Goal: Information Seeking & Learning: Learn about a topic

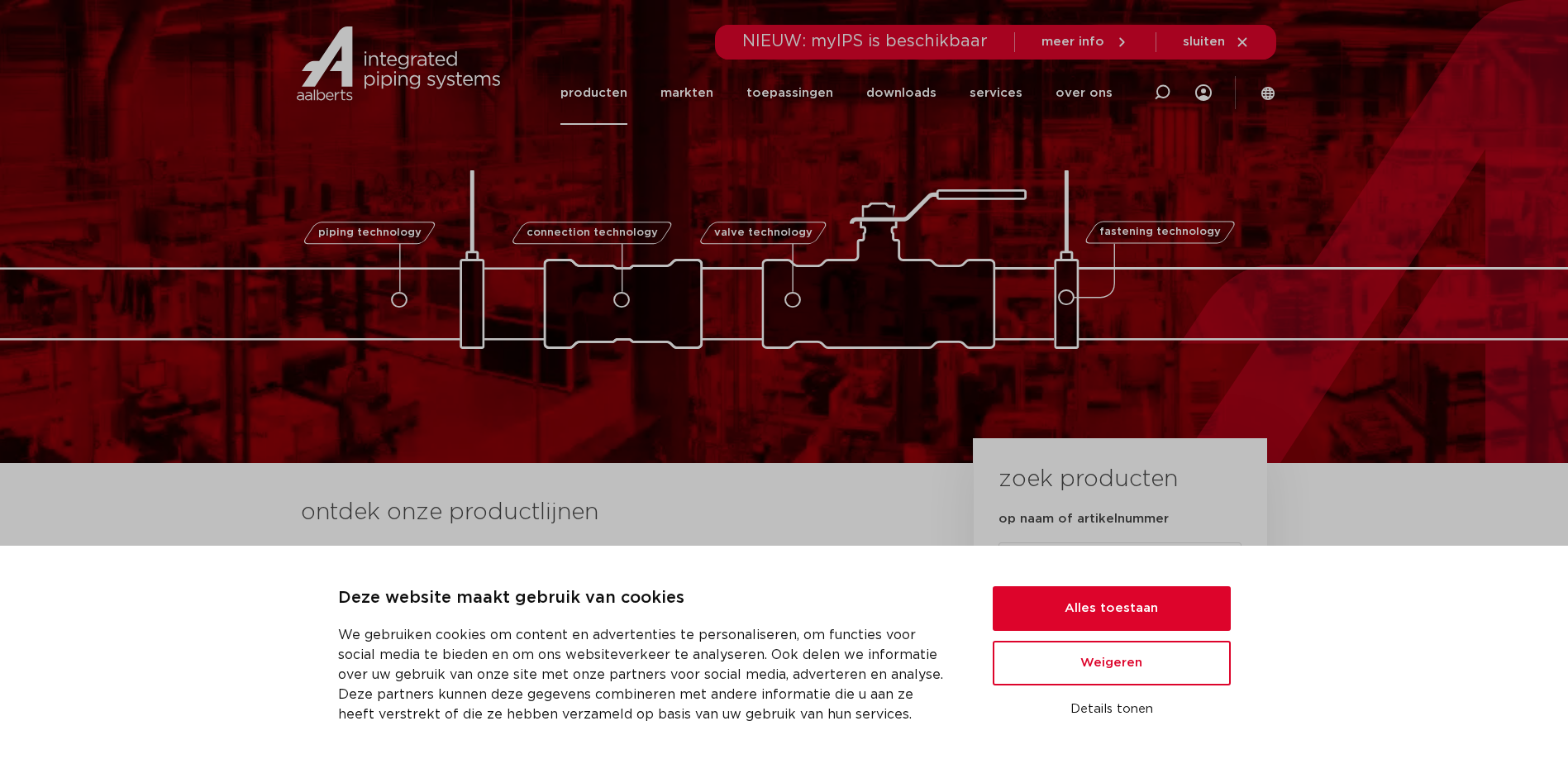
click at [607, 88] on link "producten" at bounding box center [594, 93] width 67 height 63
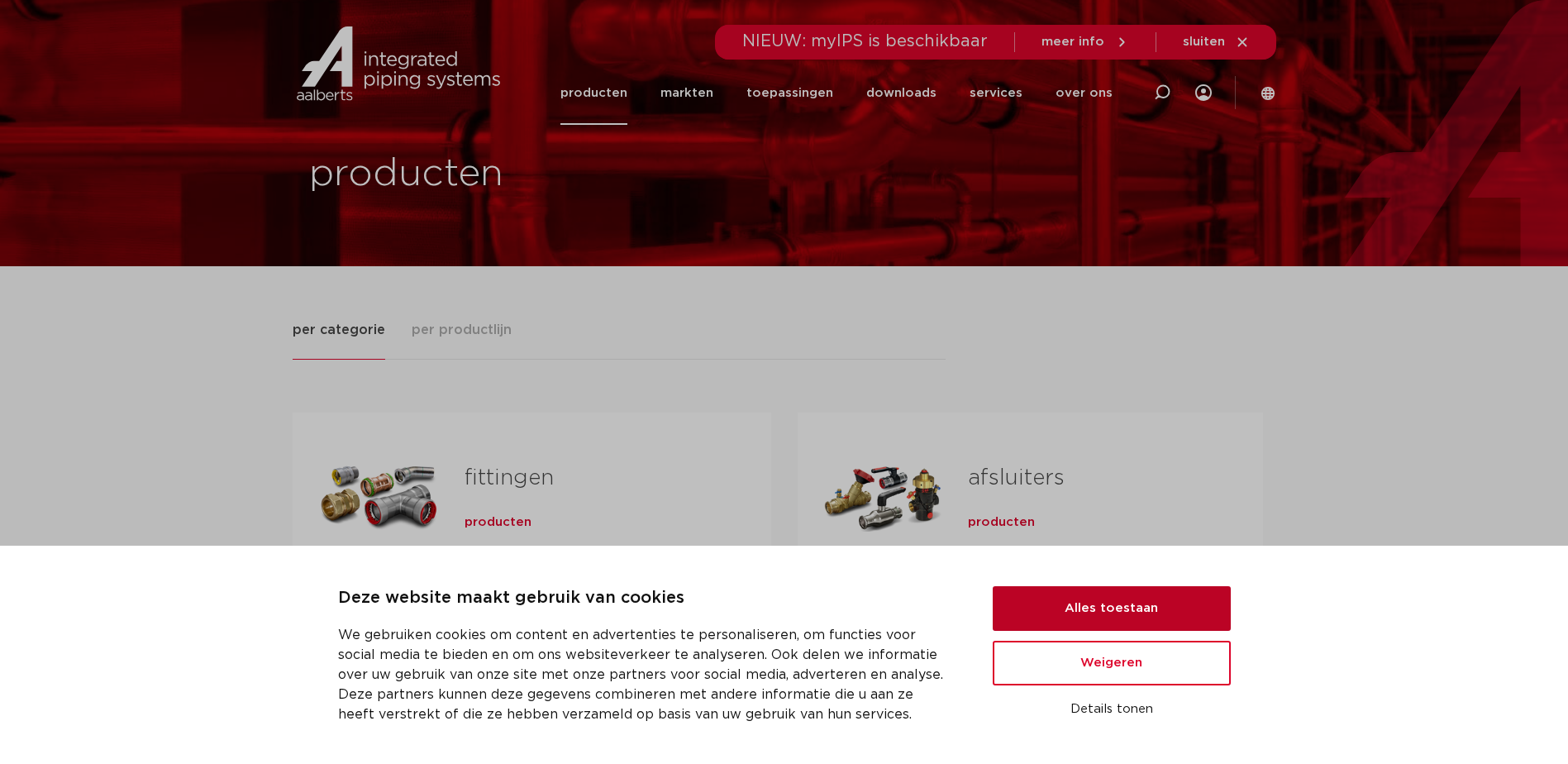
click at [1195, 604] on button "Alles toestaan" at bounding box center [1112, 609] width 238 height 45
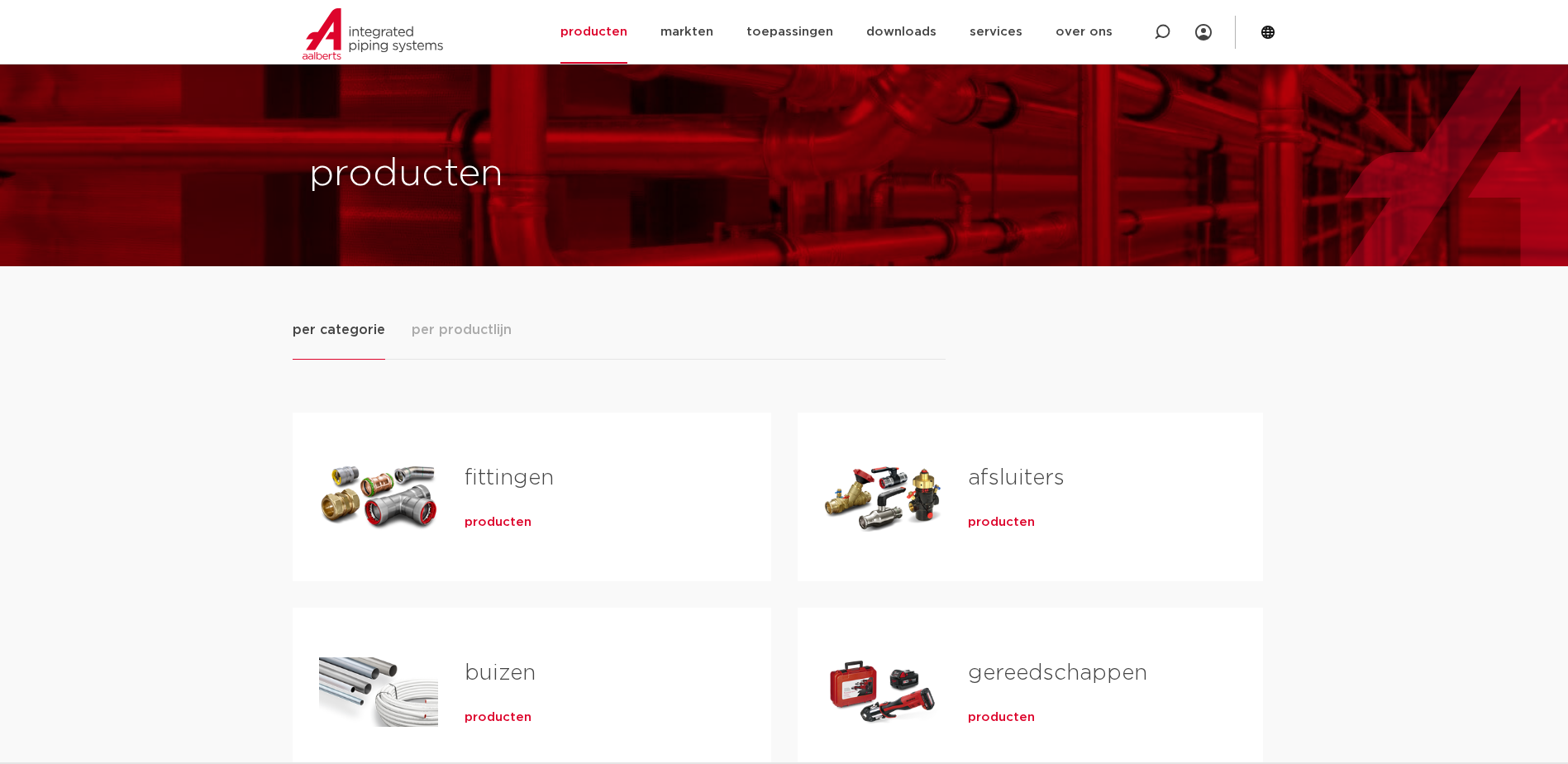
scroll to position [165, 0]
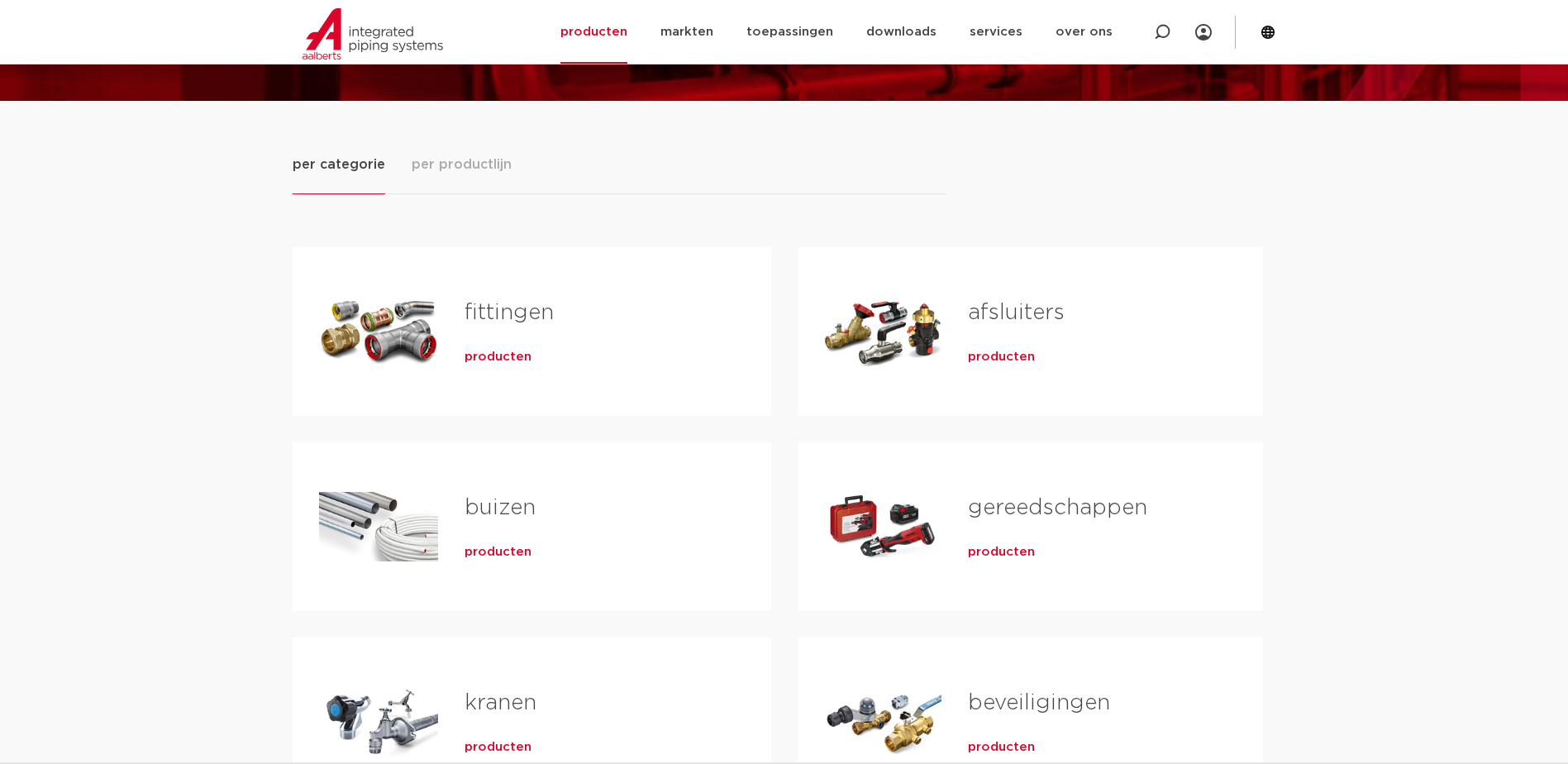
click at [466, 340] on div "fittingen producten" at bounding box center [592, 331] width 307 height 116
drag, startPoint x: 466, startPoint y: 340, endPoint x: 507, endPoint y: 363, distance: 47.0
click at [506, 363] on span "producten" at bounding box center [498, 358] width 67 height 17
click at [507, 359] on span "producten" at bounding box center [498, 358] width 67 height 17
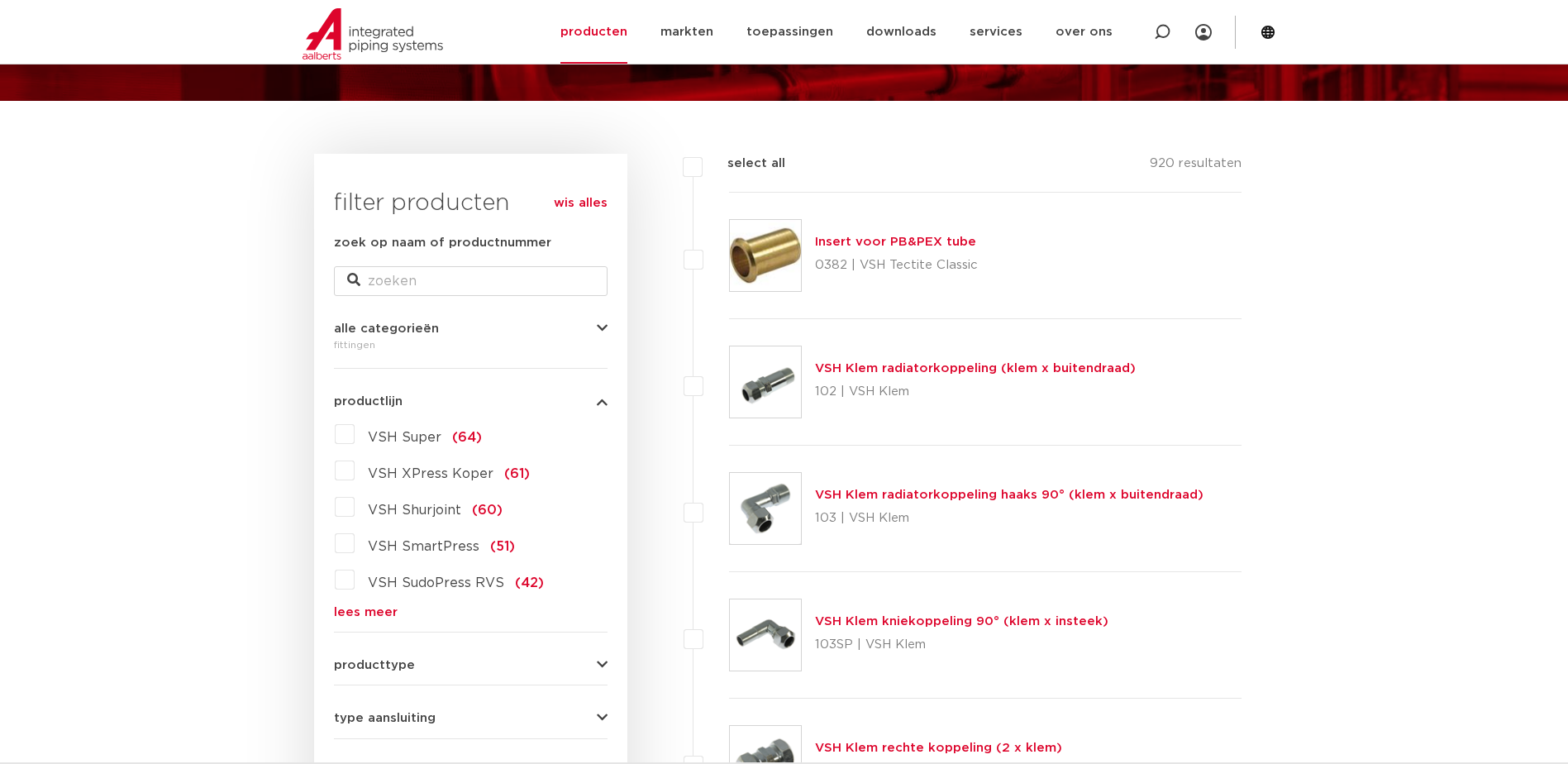
scroll to position [249, 0]
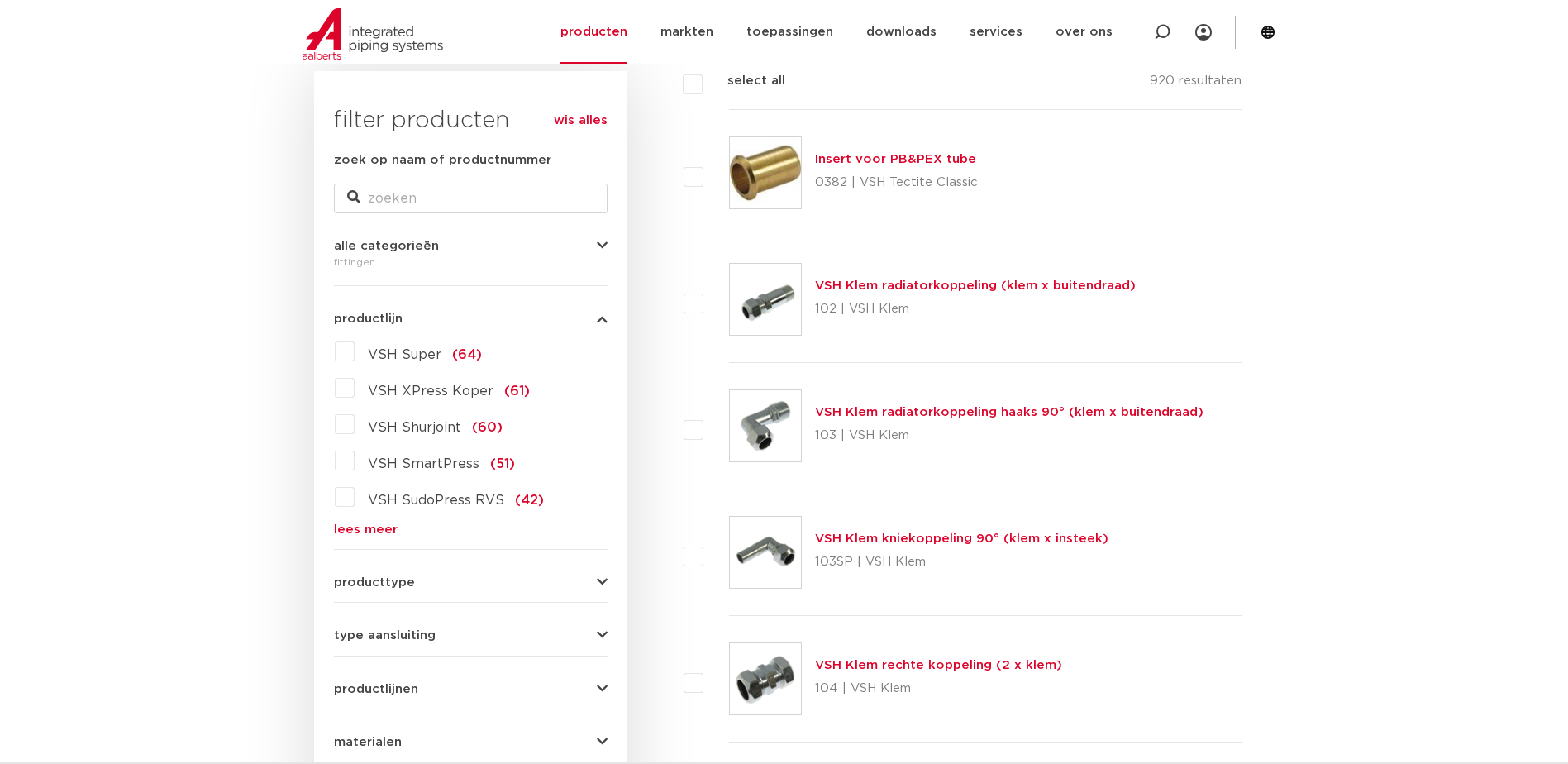
click at [343, 534] on link "lees meer" at bounding box center [471, 530] width 273 height 13
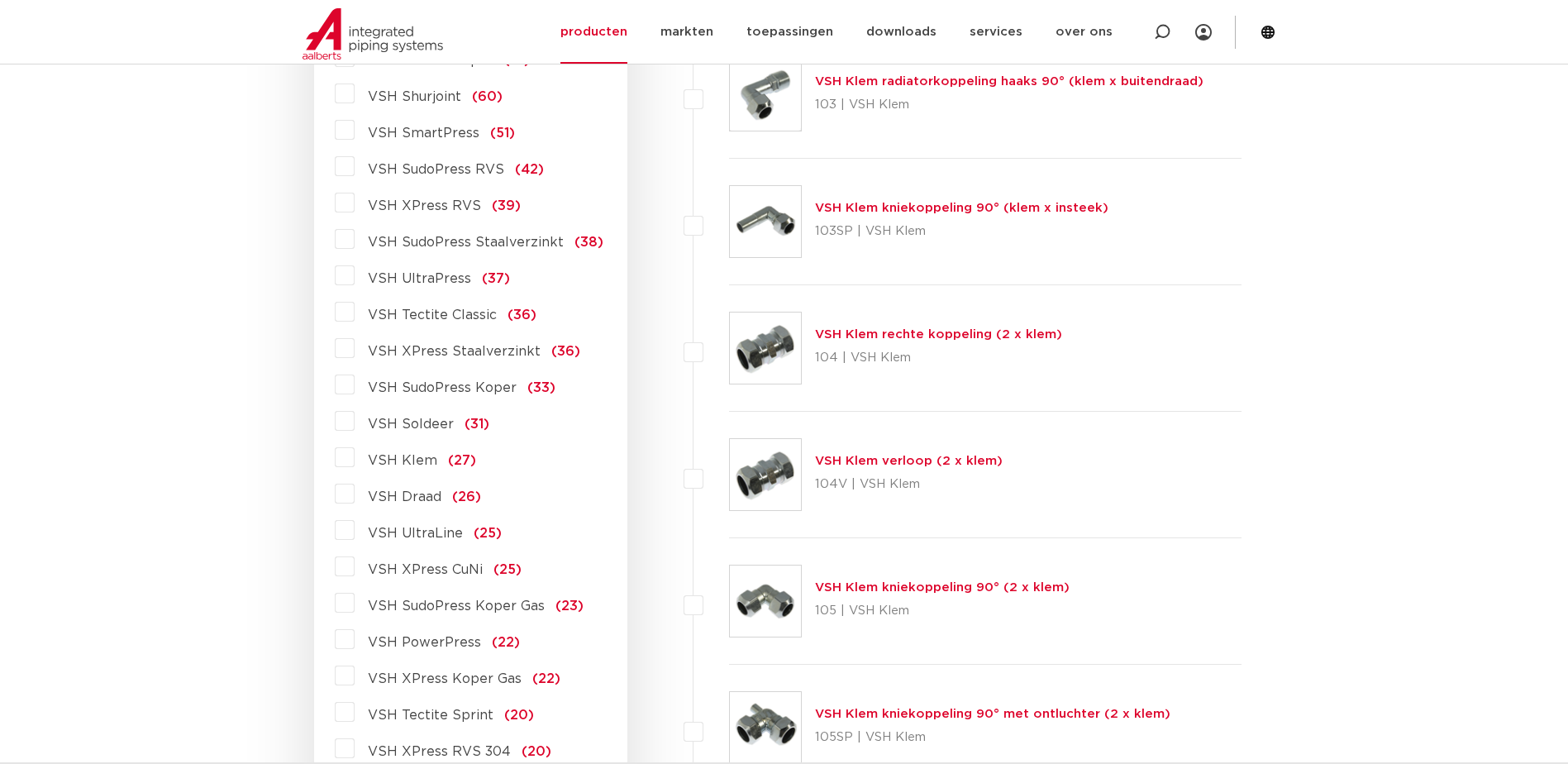
scroll to position [661, 0]
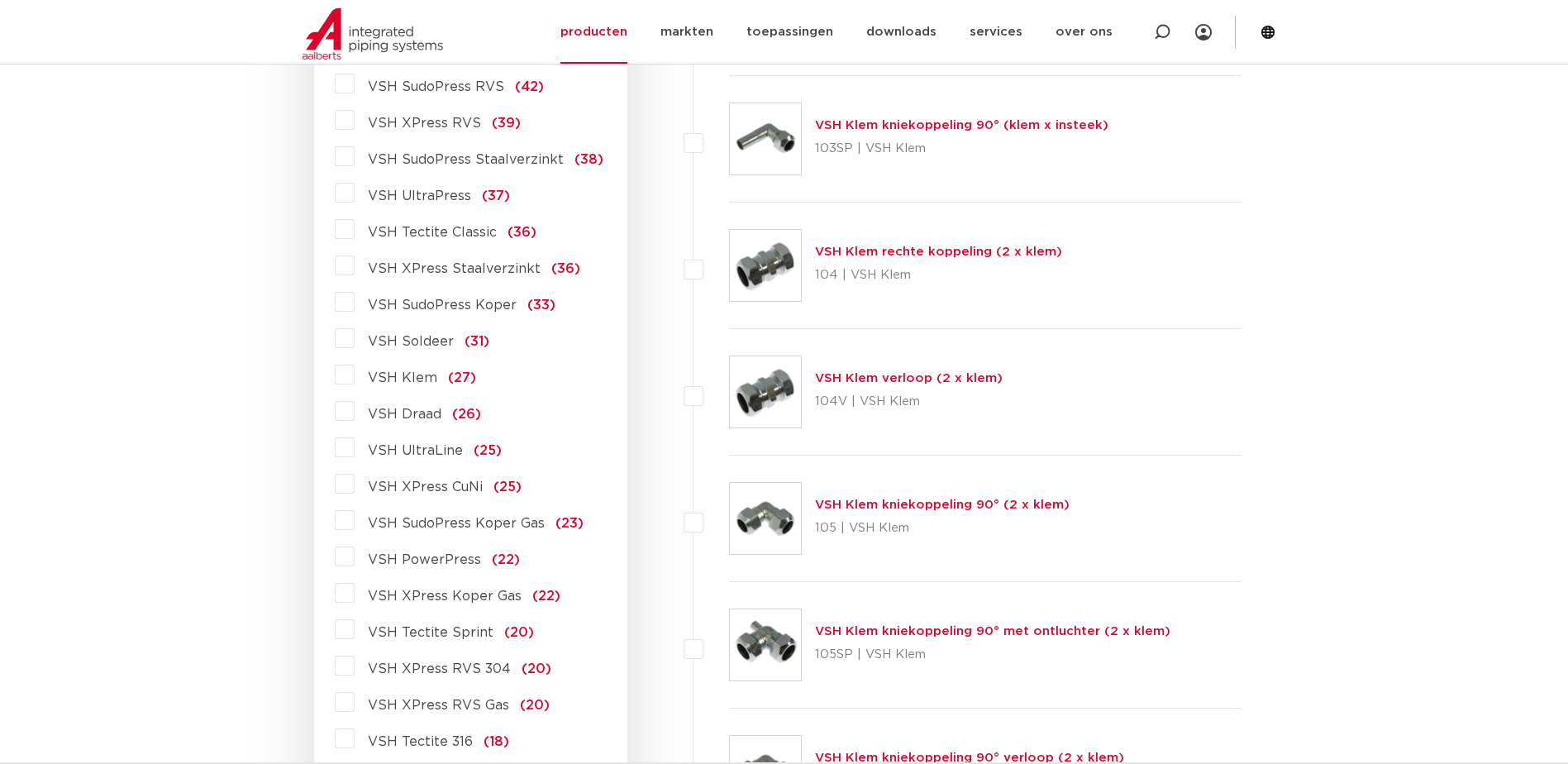
click at [354, 558] on label "VSH PowerPress (22)" at bounding box center [437, 557] width 165 height 27
click at [0, 0] on input "VSH PowerPress (22)" at bounding box center [0, 0] width 0 height 0
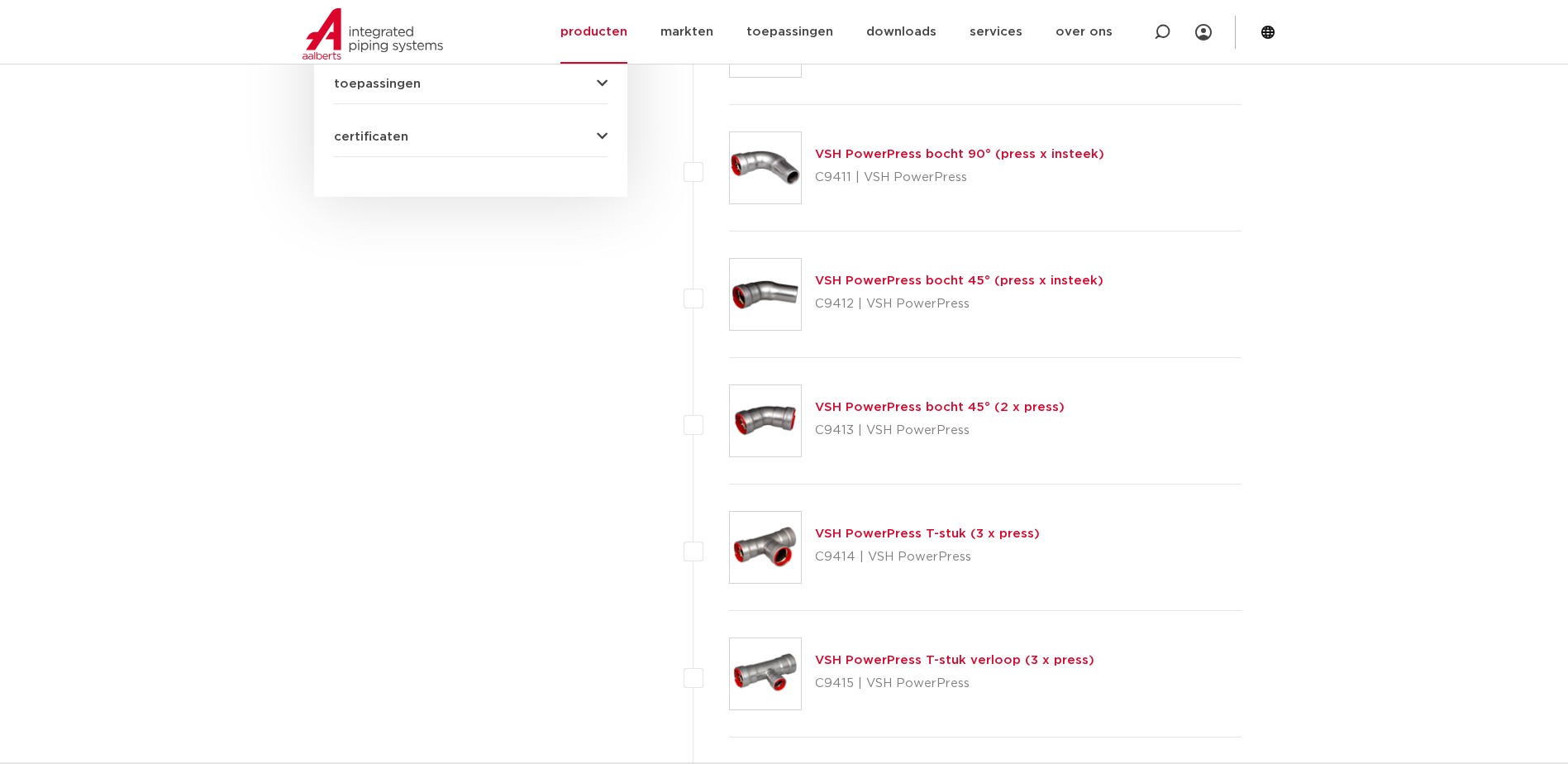
scroll to position [1095, 0]
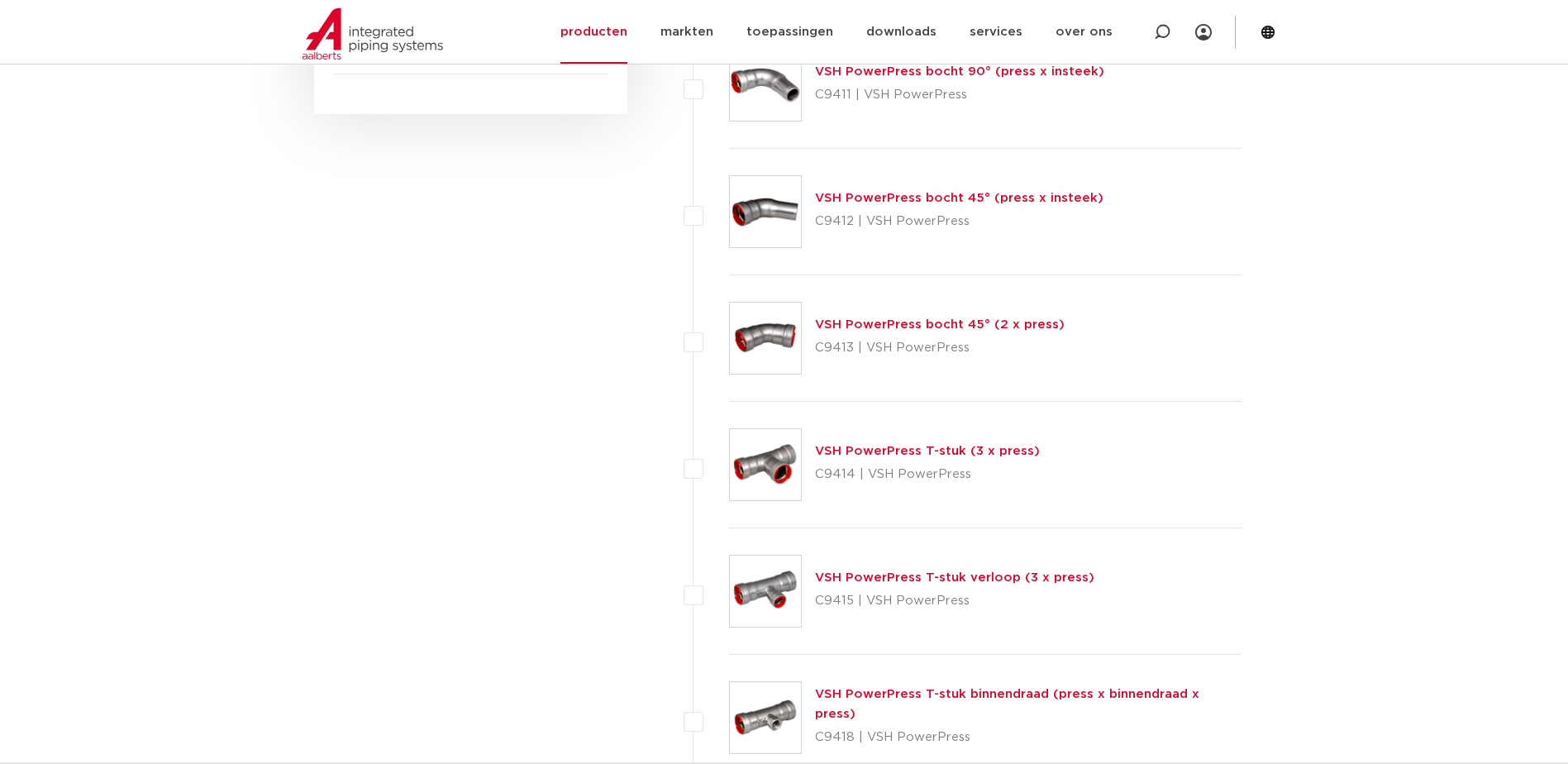
click at [932, 573] on link "VSH PowerPress T-stuk verloop (3 x press)" at bounding box center [954, 577] width 279 height 13
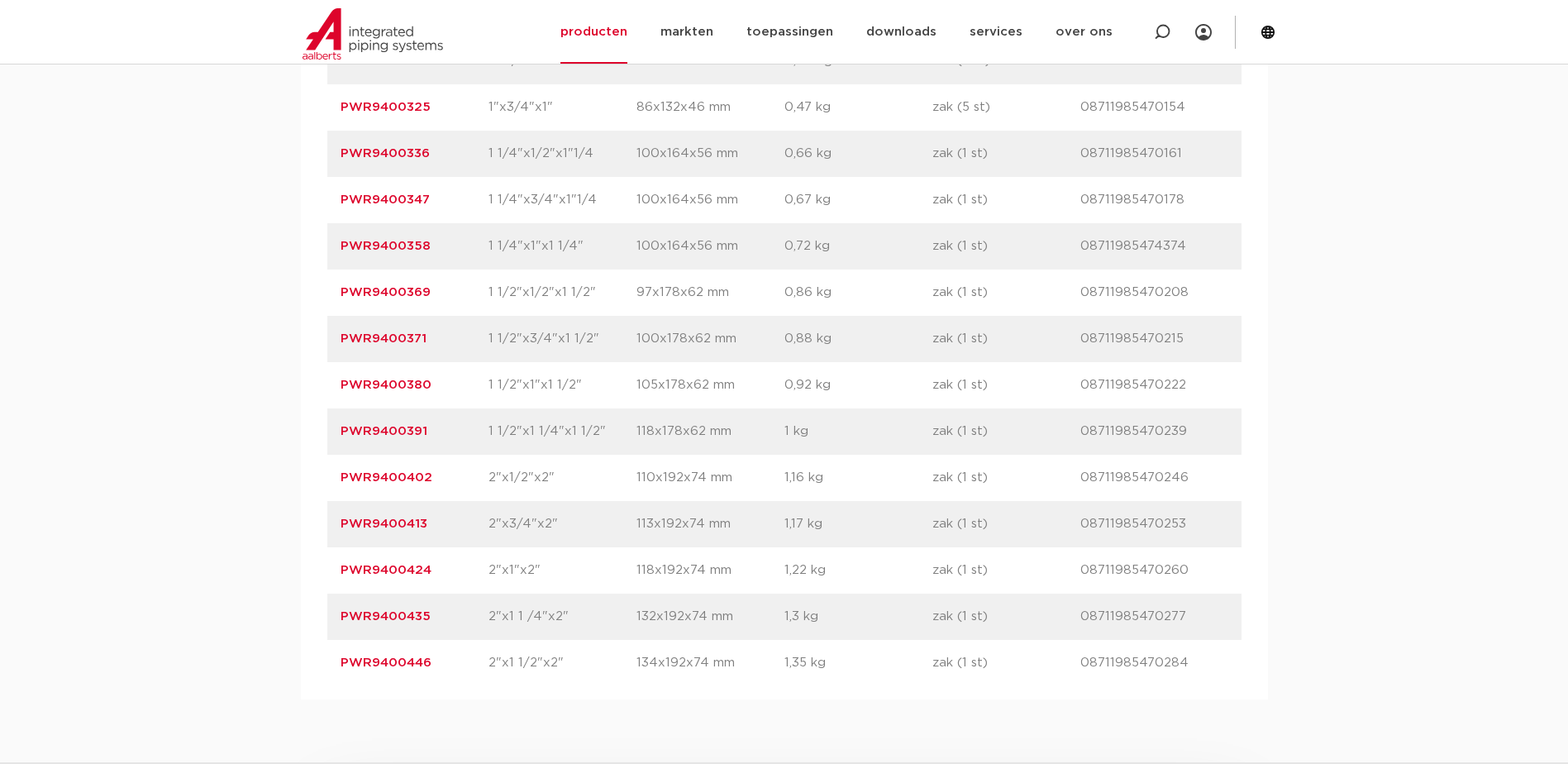
scroll to position [1406, 0]
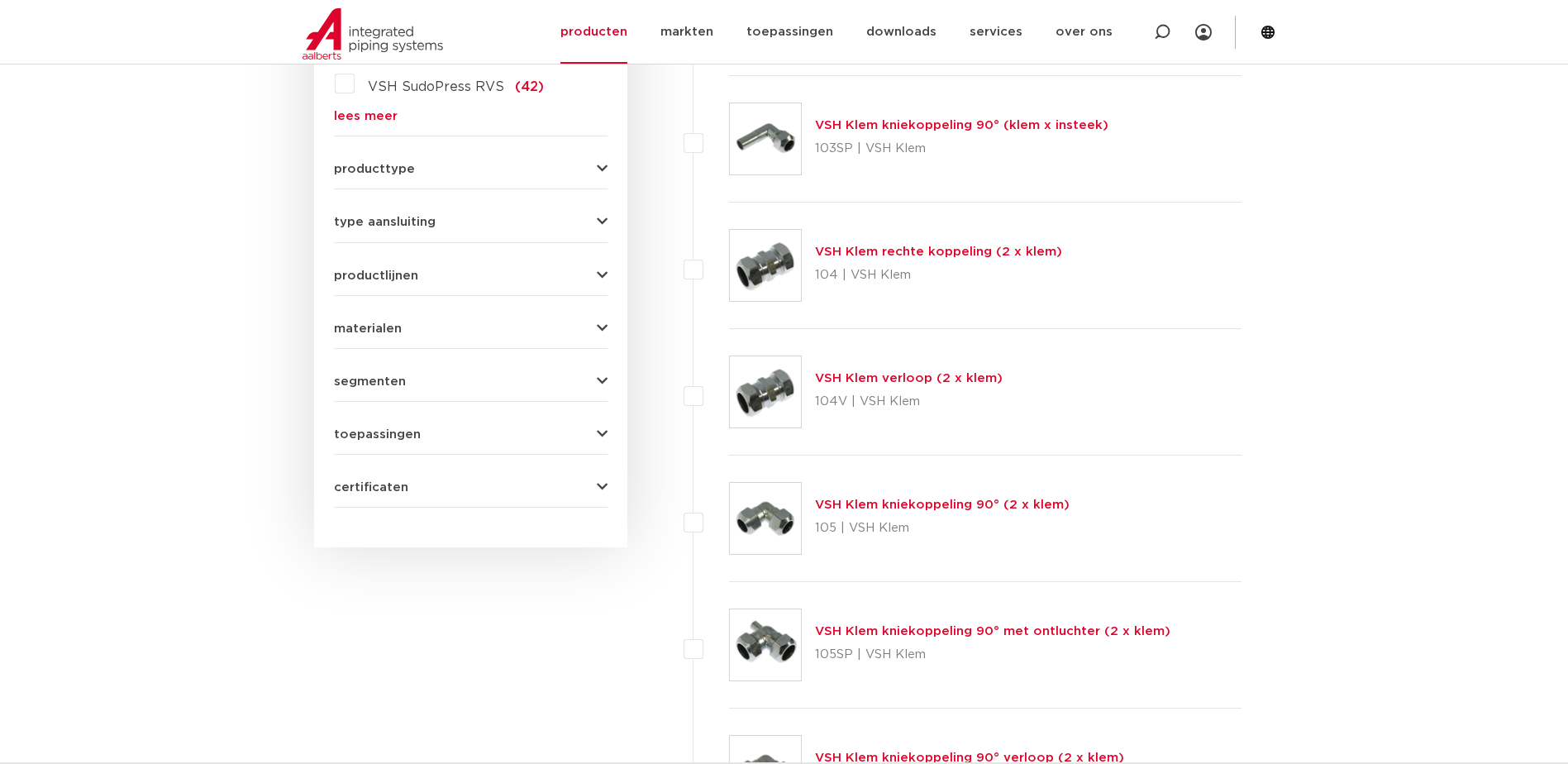
scroll to position [414, 0]
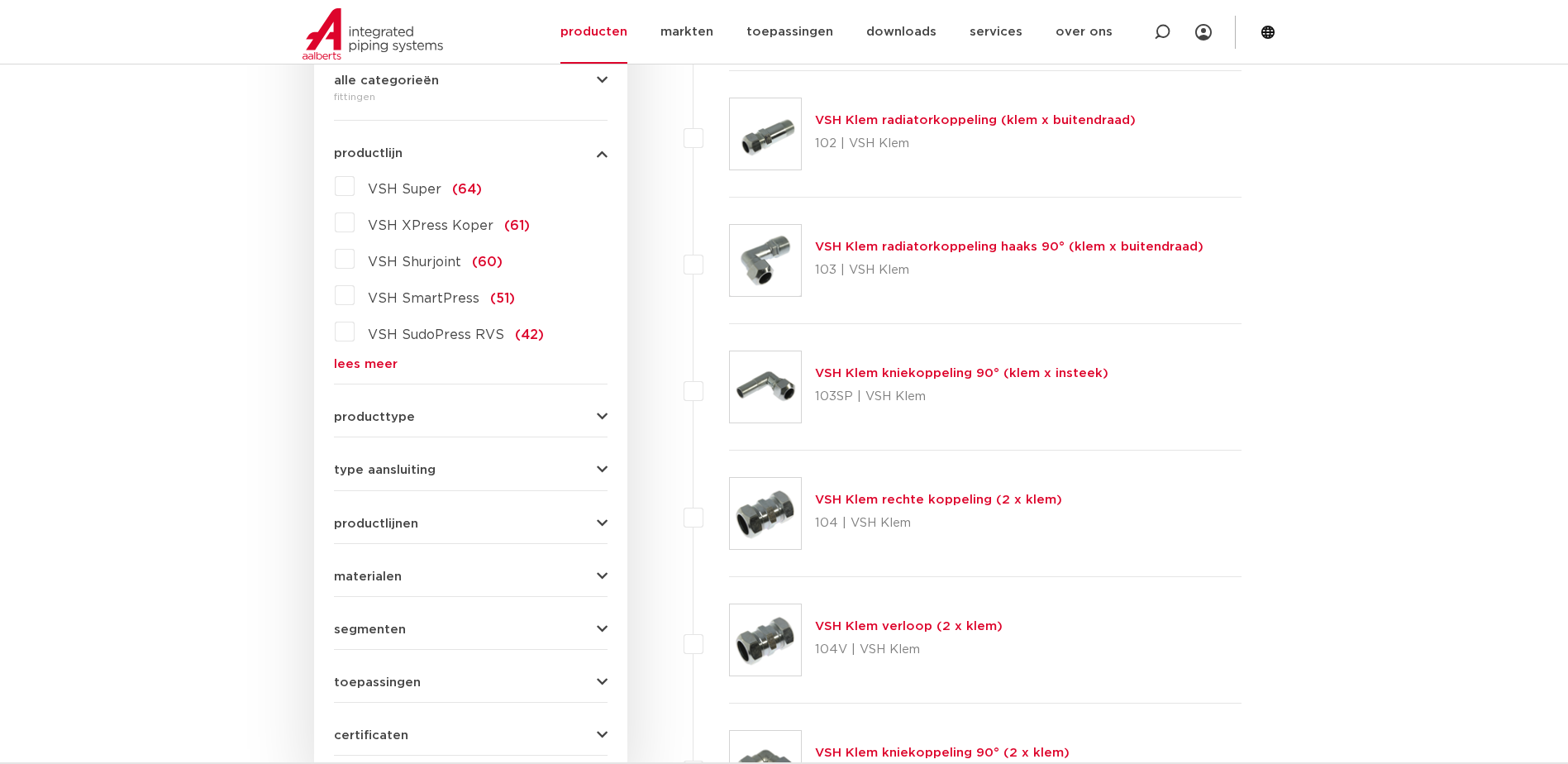
click at [377, 363] on link "lees meer" at bounding box center [471, 364] width 273 height 13
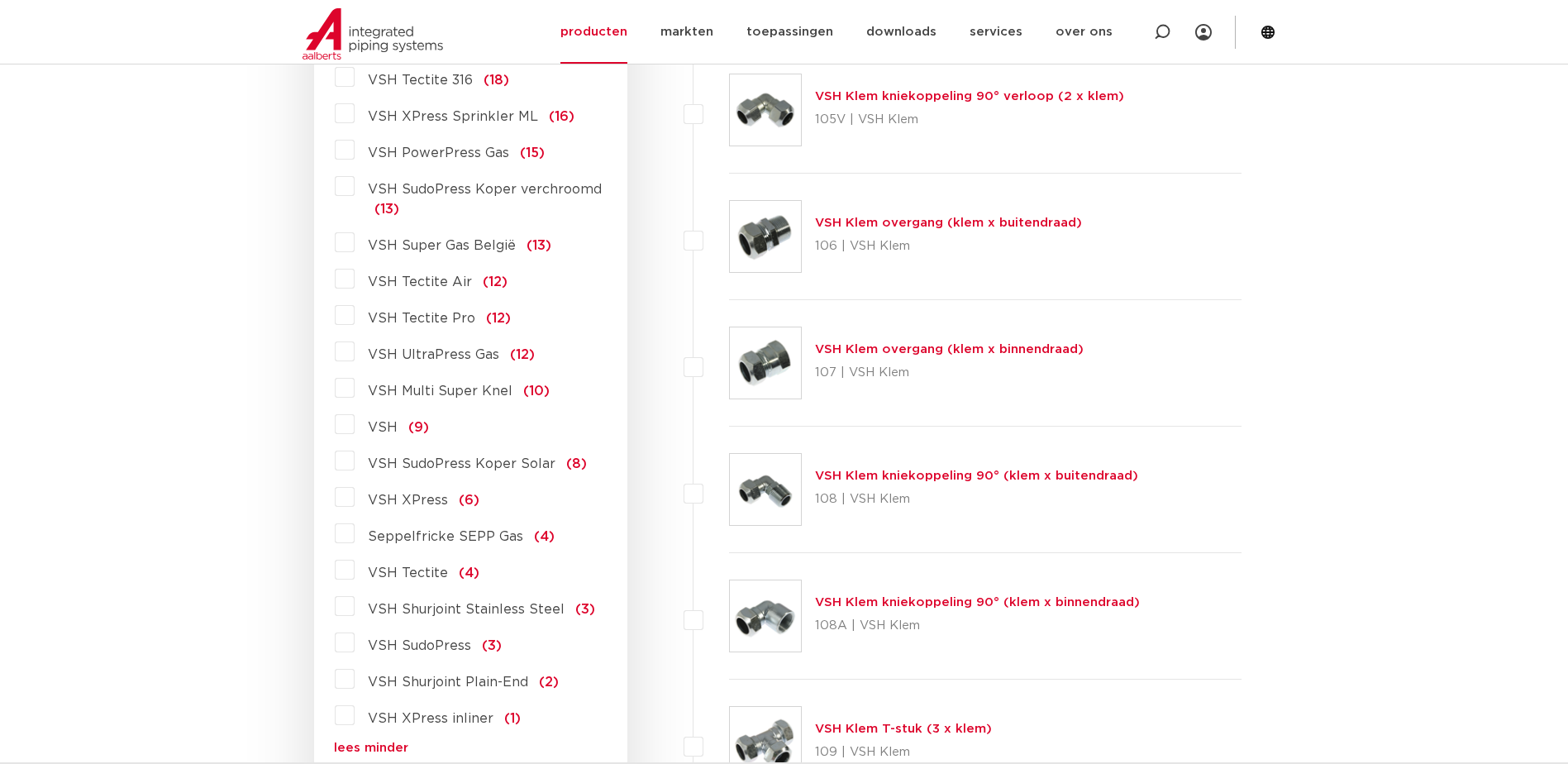
scroll to position [1571, 0]
